Goal: Use online tool/utility: Utilize a website feature to perform a specific function

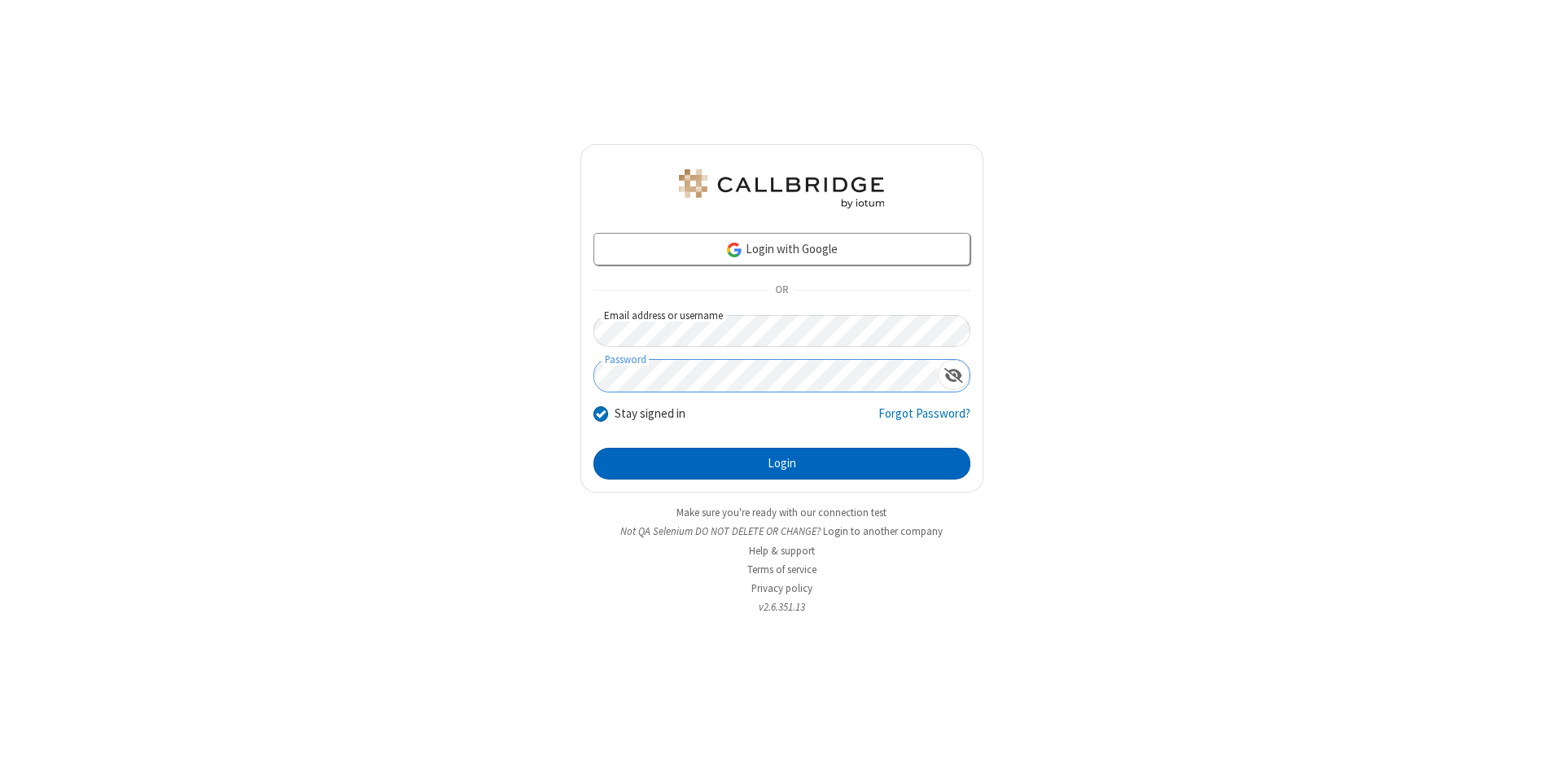
click at [782, 464] on button "Login" at bounding box center [781, 464] width 377 height 33
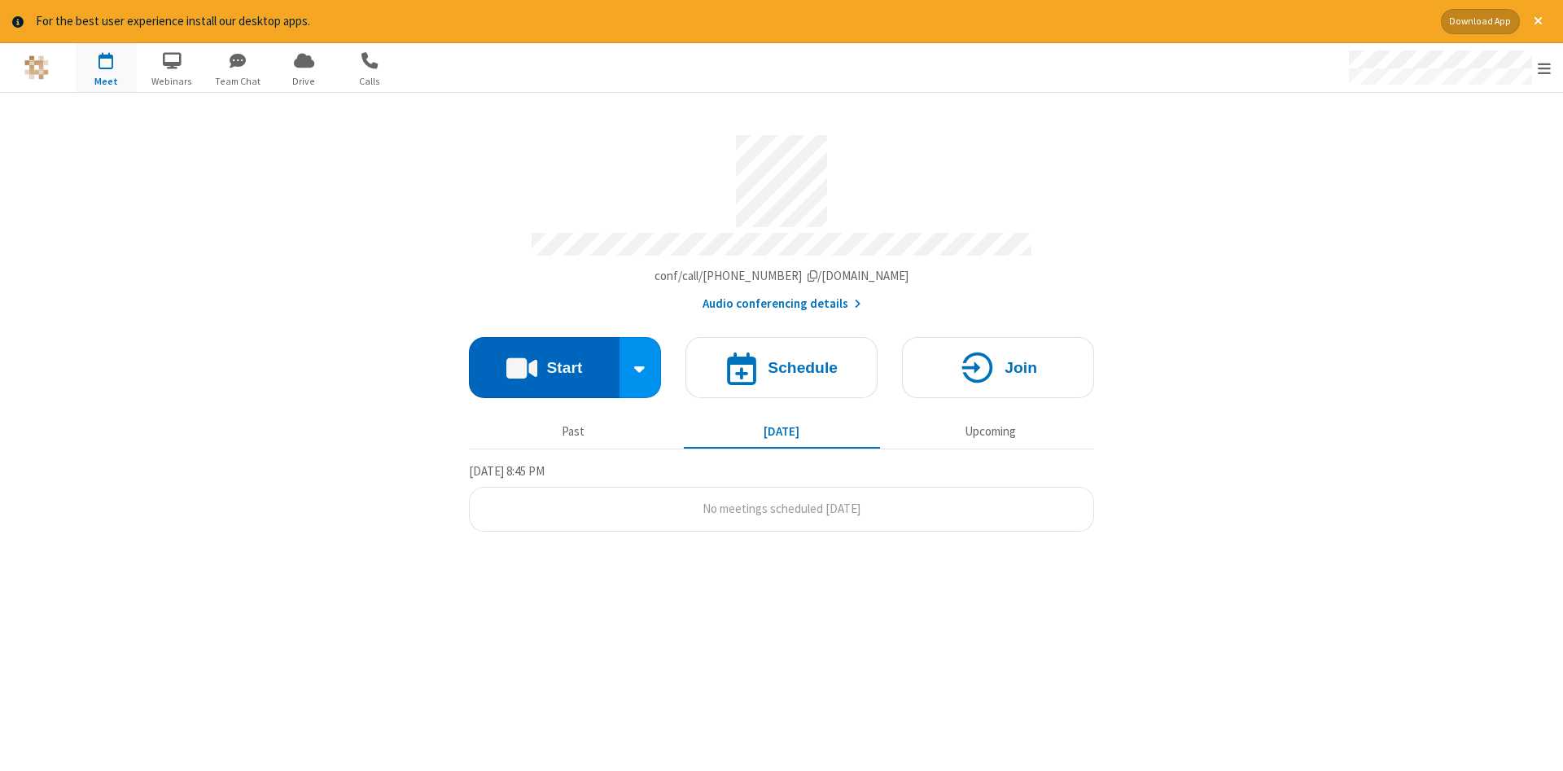
click at [544, 361] on button "Start" at bounding box center [544, 367] width 151 height 61
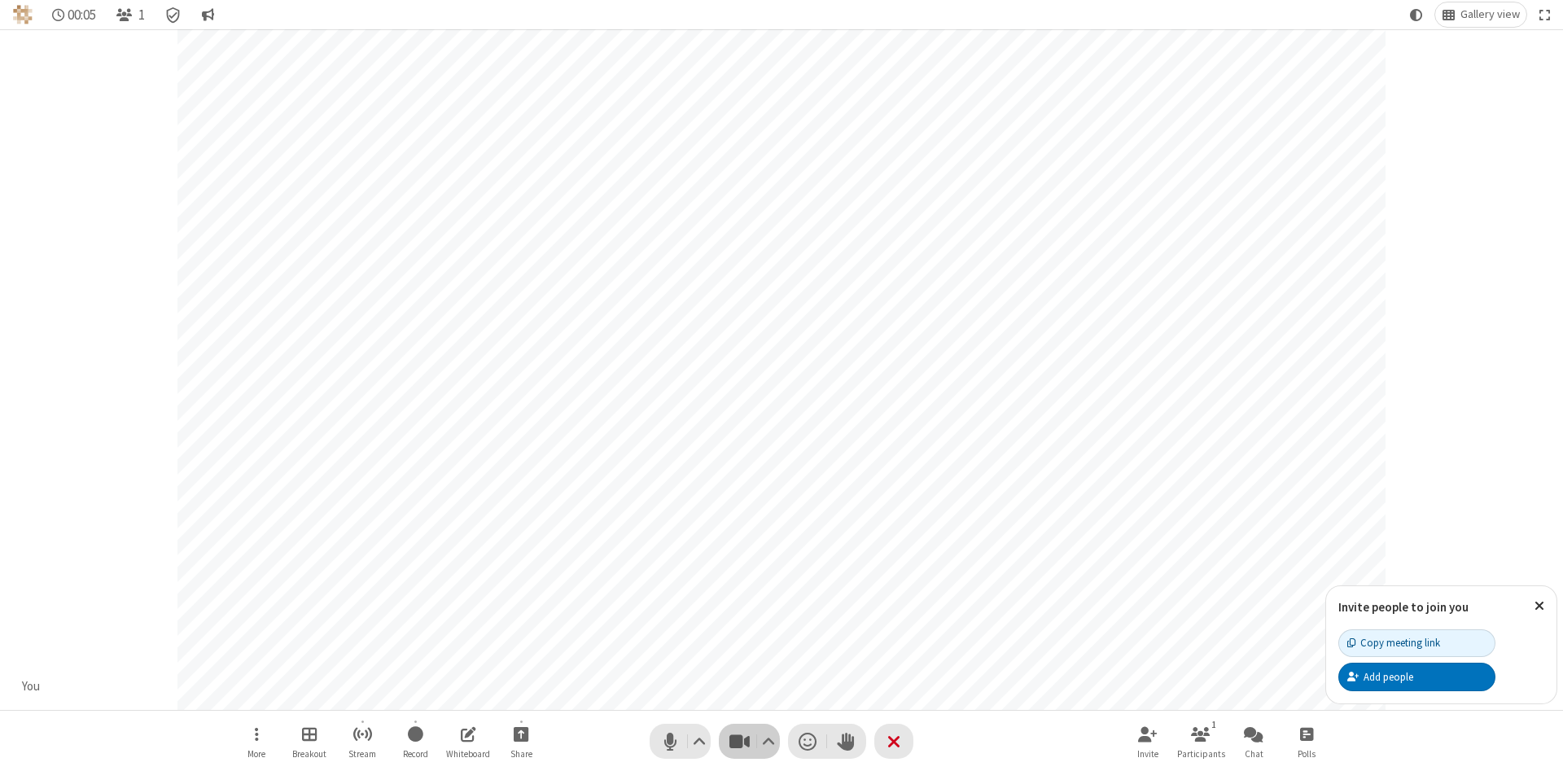
click at [739, 741] on span "Stop video (Alt+V)" at bounding box center [739, 741] width 24 height 24
click at [739, 741] on span "Start video (Alt+V)" at bounding box center [739, 741] width 24 height 24
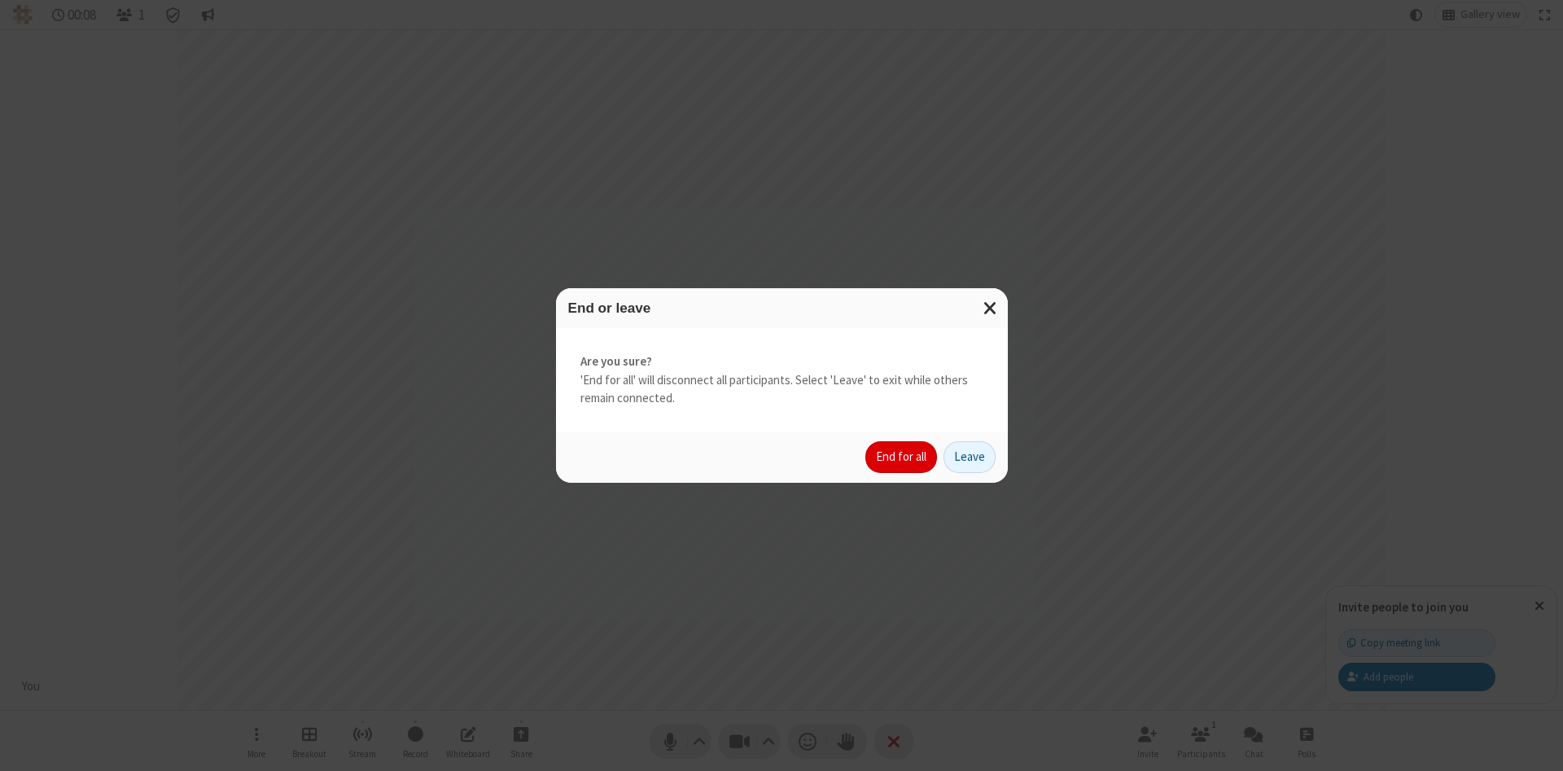
click at [902, 457] on button "End for all" at bounding box center [901, 457] width 72 height 33
